Goal: Task Accomplishment & Management: Use online tool/utility

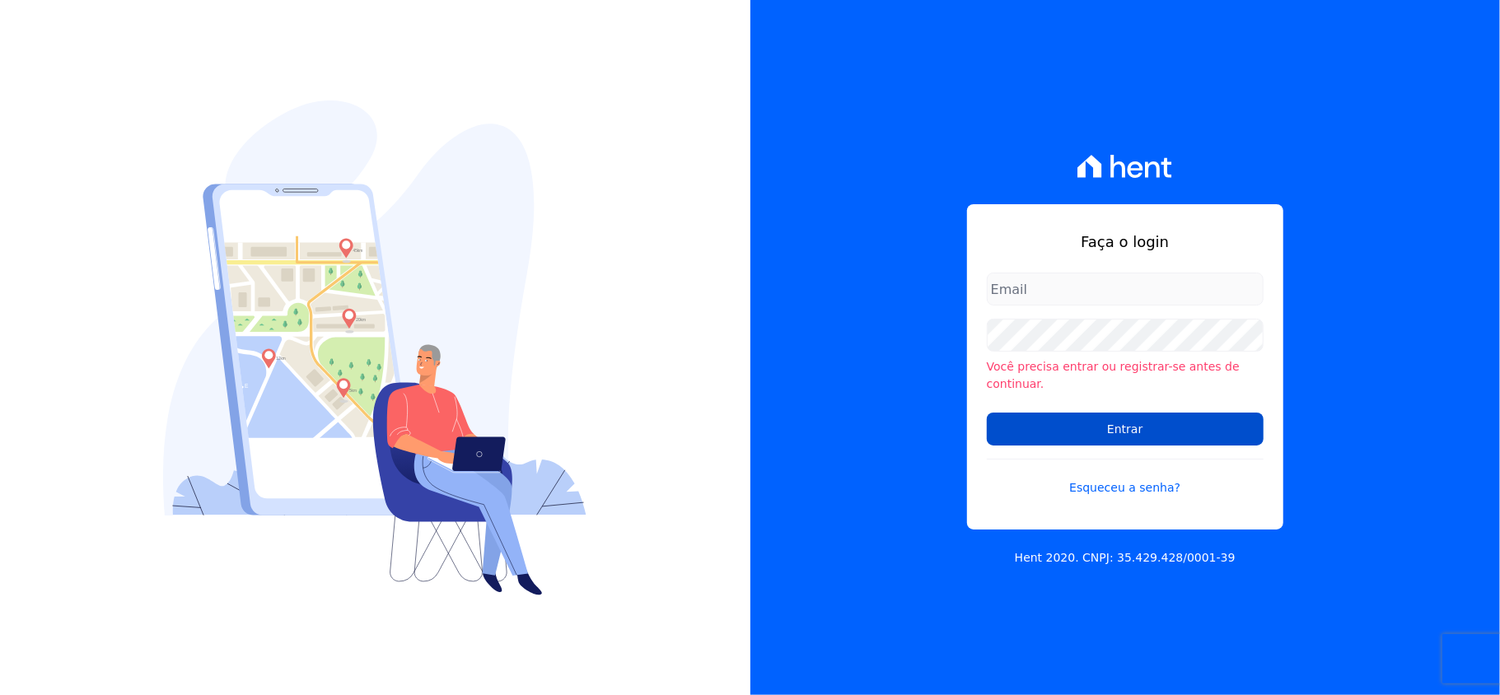
type input "valeempreendimentos@gmail.com"
click at [1144, 415] on input "Entrar" at bounding box center [1125, 429] width 277 height 33
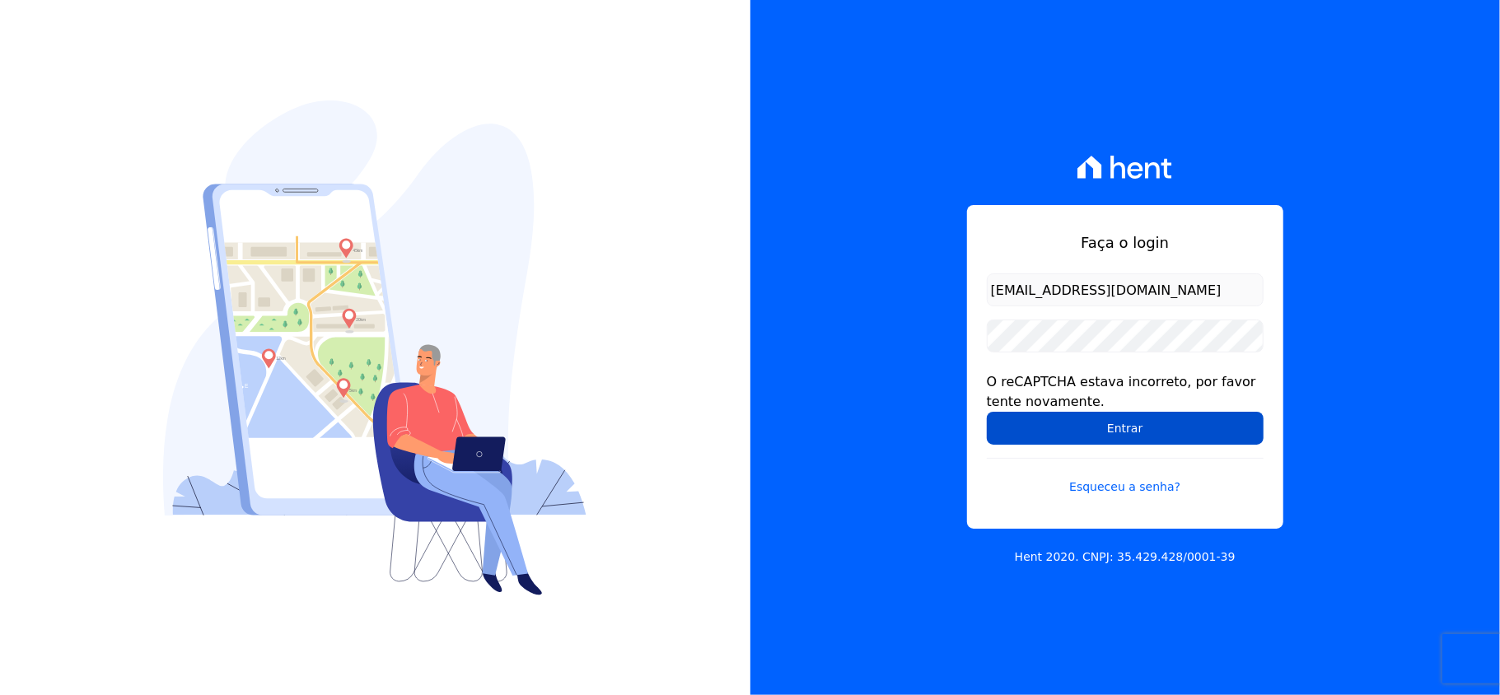
click at [1144, 417] on input "Entrar" at bounding box center [1125, 428] width 277 height 33
click at [1139, 438] on input "Entrar" at bounding box center [1125, 428] width 277 height 33
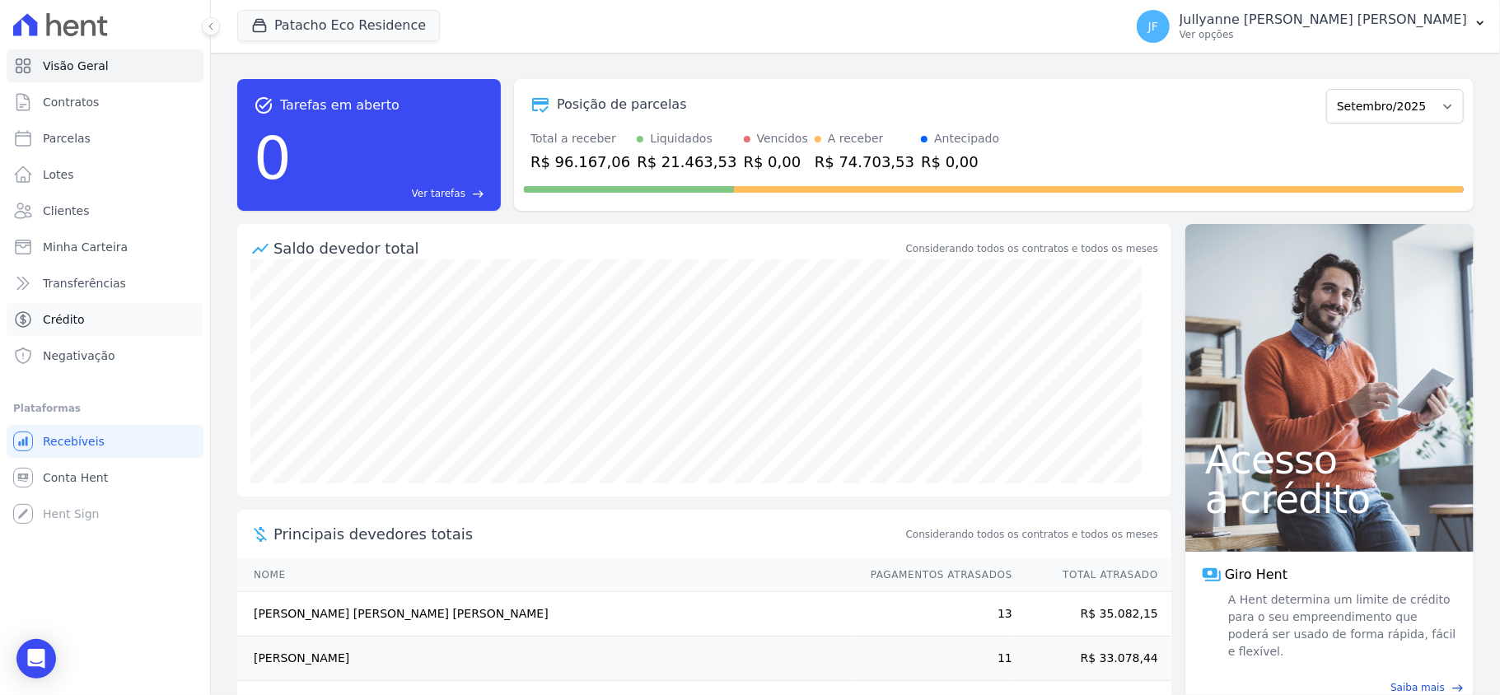
click at [77, 321] on span "Crédito" at bounding box center [64, 319] width 42 height 16
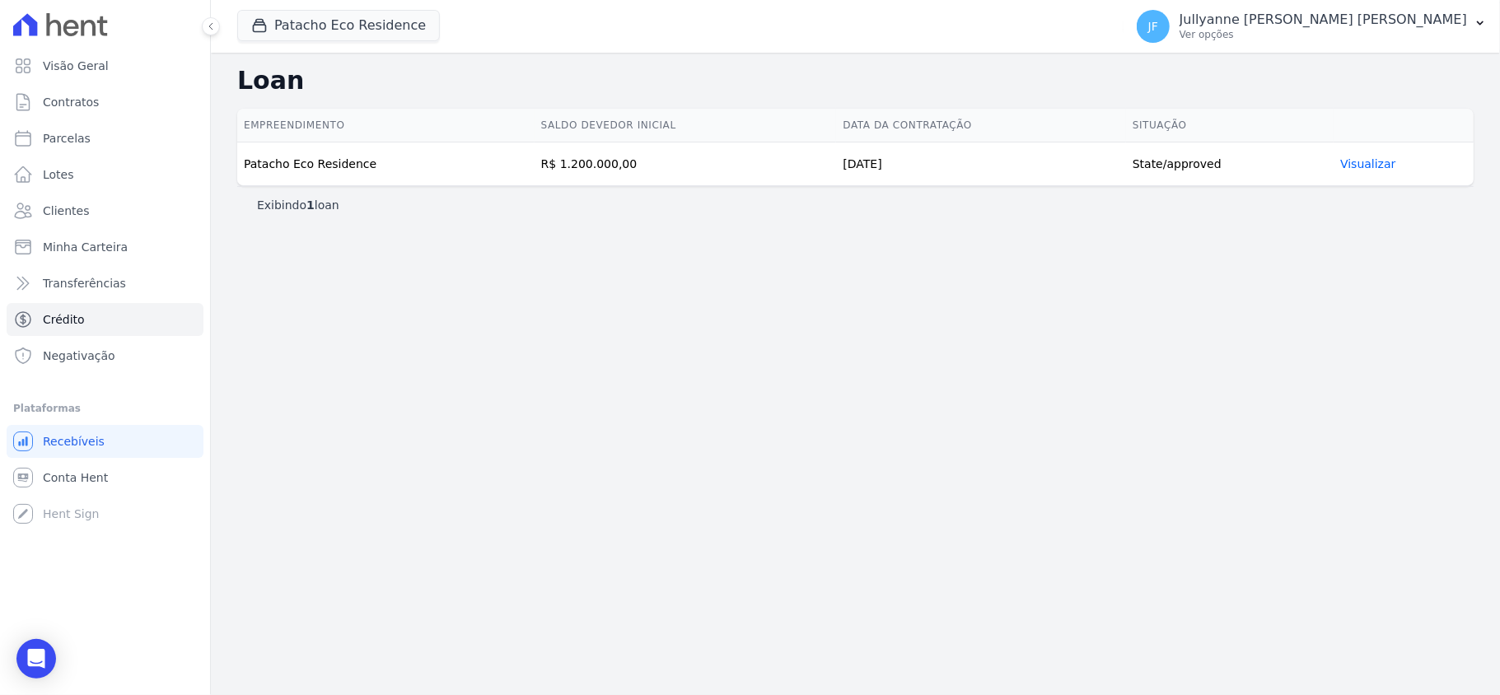
click at [1372, 166] on link "Visualizar" at bounding box center [1367, 163] width 55 height 13
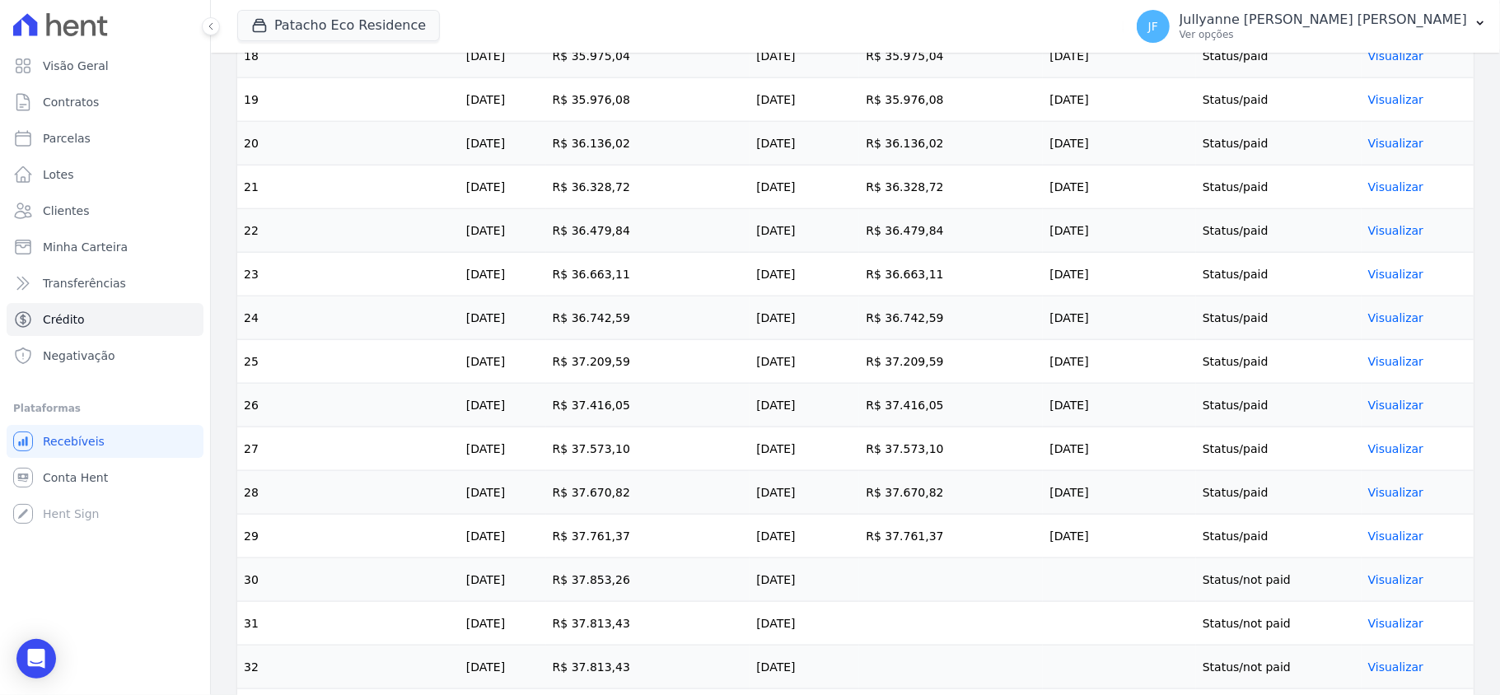
scroll to position [1537, 0]
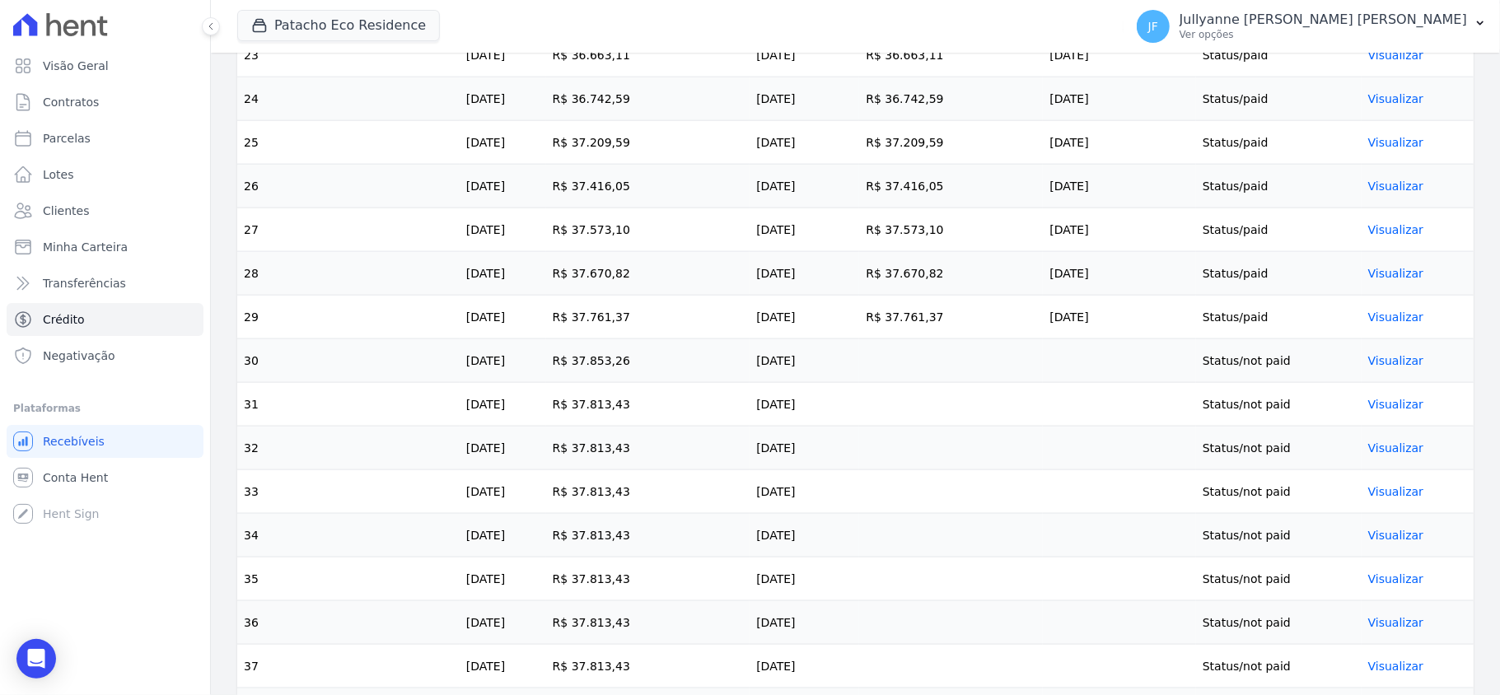
click at [1391, 367] on link "Visualizar" at bounding box center [1395, 360] width 55 height 13
click at [1378, 366] on link "Visualizar" at bounding box center [1395, 360] width 55 height 13
click at [1368, 367] on link "Visualizar" at bounding box center [1395, 360] width 55 height 13
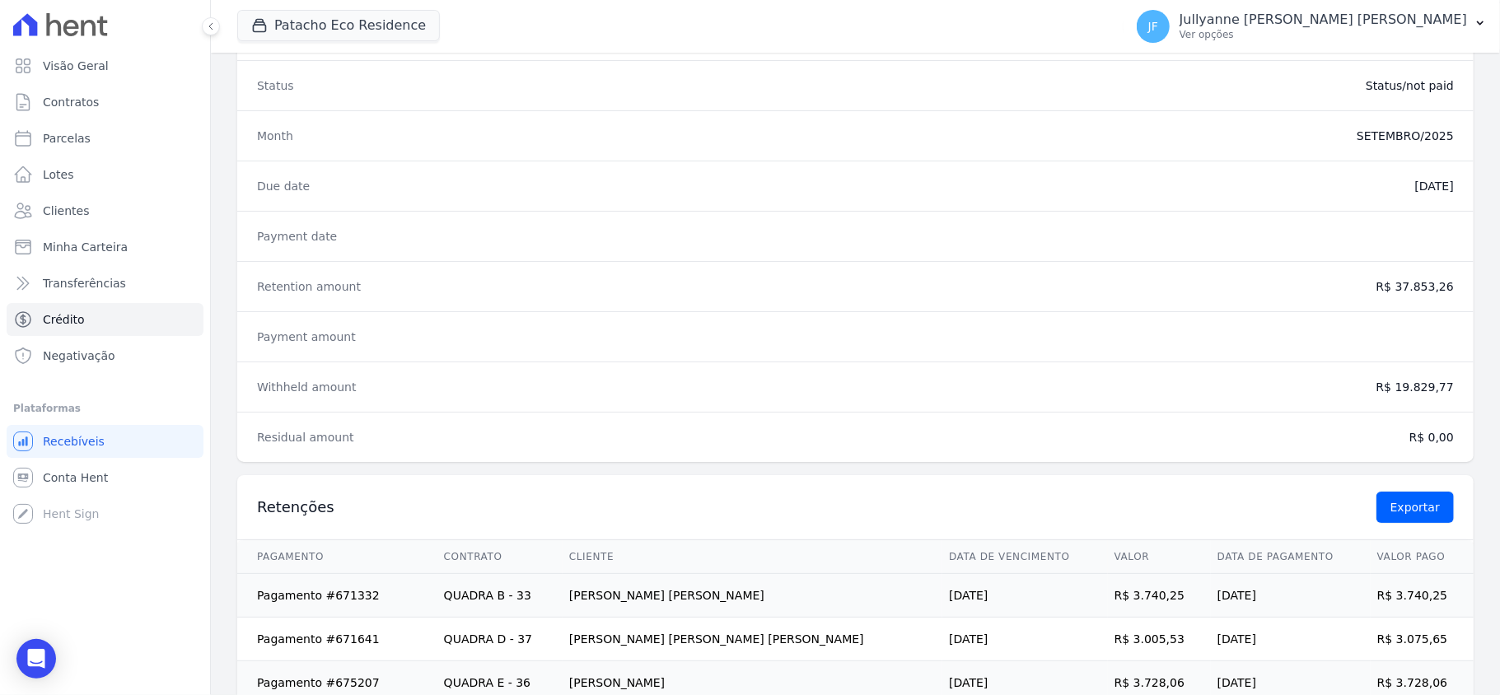
scroll to position [110, 0]
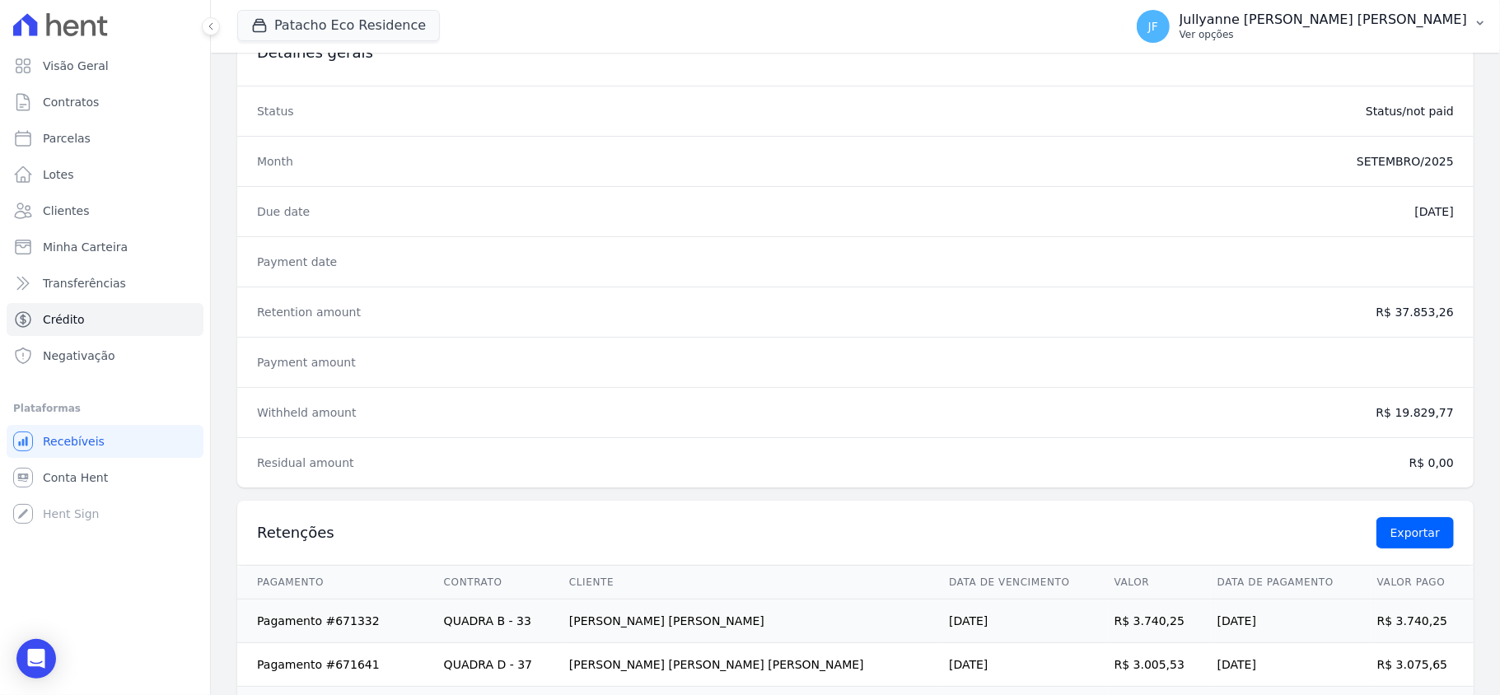
click at [1465, 27] on p "Jullyanne Ferreira Melo" at bounding box center [1324, 20] width 288 height 16
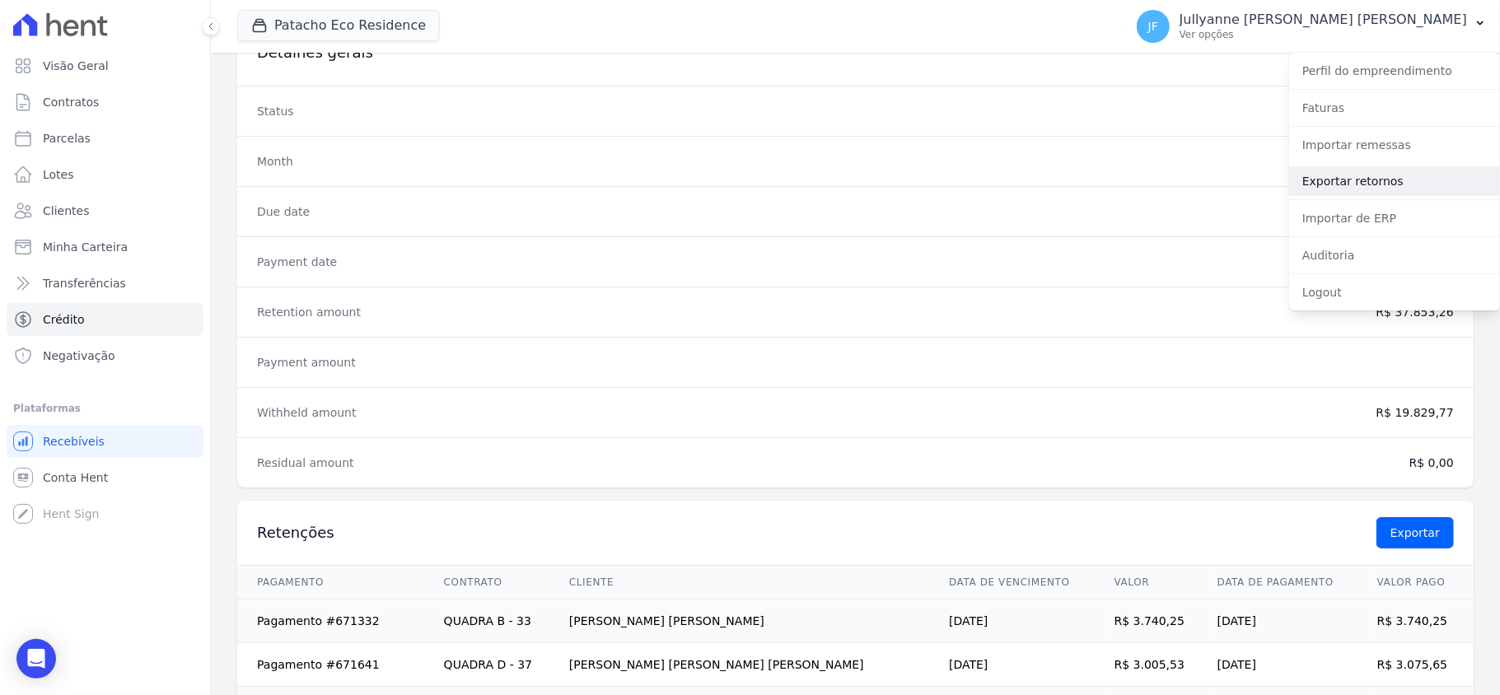
click at [1365, 180] on link "Exportar retornos" at bounding box center [1394, 181] width 211 height 30
